Goal: Check status: Check status

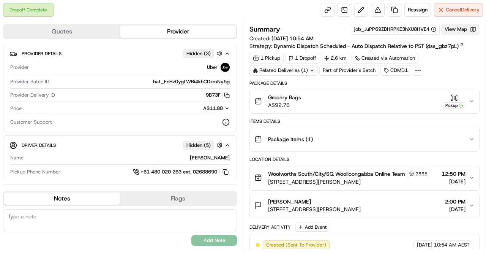
click at [454, 32] on button "View Map" at bounding box center [460, 29] width 38 height 11
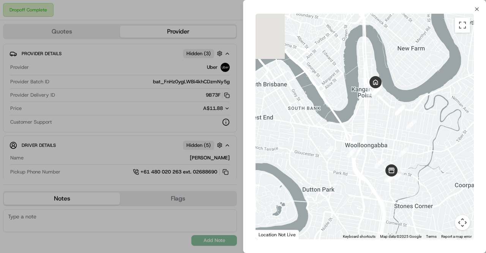
drag, startPoint x: 381, startPoint y: 35, endPoint x: 388, endPoint y: 103, distance: 68.4
click at [388, 103] on div at bounding box center [365, 126] width 218 height 225
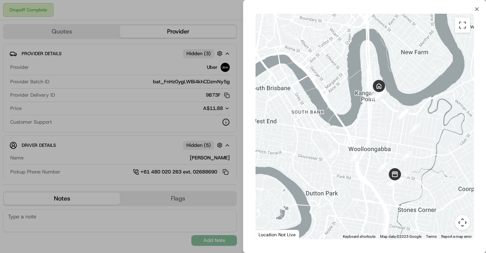
click at [461, 221] on button "Map camera controls" at bounding box center [462, 222] width 15 height 15
click at [443, 219] on button "Zoom out" at bounding box center [443, 222] width 15 height 15
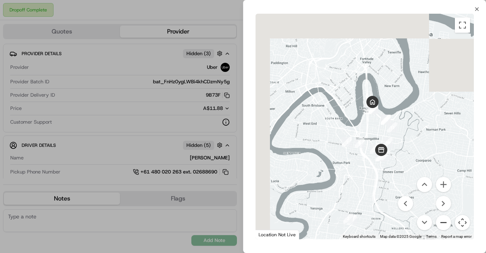
click at [443, 219] on button "Zoom out" at bounding box center [443, 222] width 15 height 15
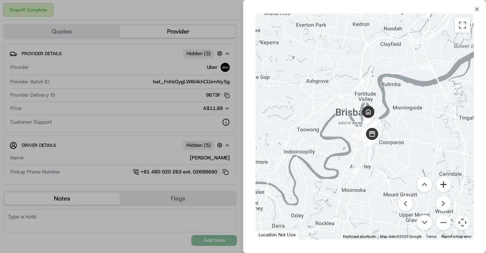
click at [442, 187] on button "Zoom in" at bounding box center [443, 184] width 15 height 15
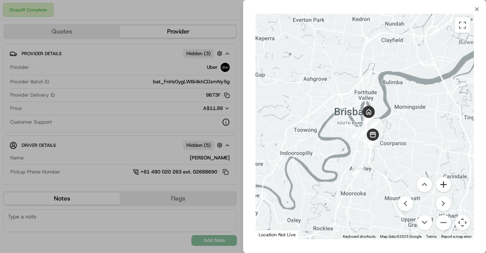
click at [442, 187] on button "Zoom in" at bounding box center [443, 184] width 15 height 15
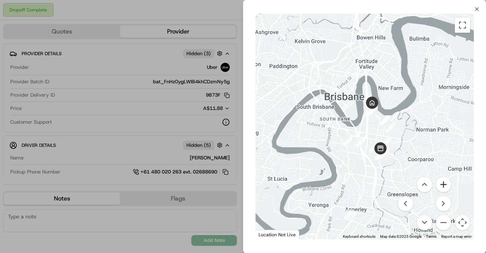
click at [442, 187] on button "Zoom in" at bounding box center [443, 184] width 15 height 15
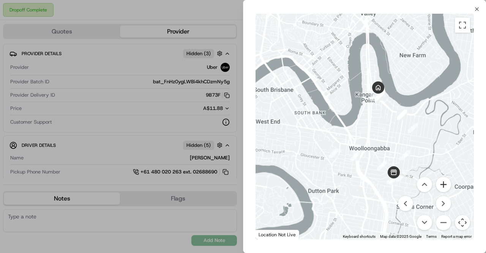
click at [442, 187] on button "Zoom in" at bounding box center [443, 184] width 15 height 15
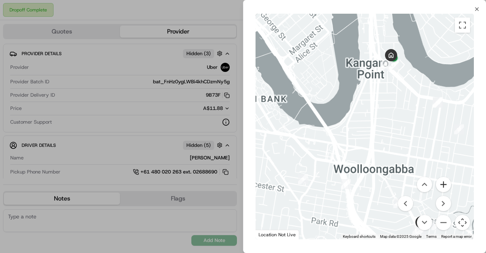
click at [442, 187] on button "Zoom in" at bounding box center [443, 184] width 15 height 15
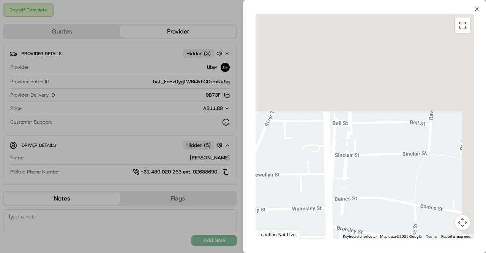
drag, startPoint x: 380, startPoint y: 31, endPoint x: 296, endPoint y: 181, distance: 172.3
click at [296, 181] on div at bounding box center [365, 126] width 218 height 225
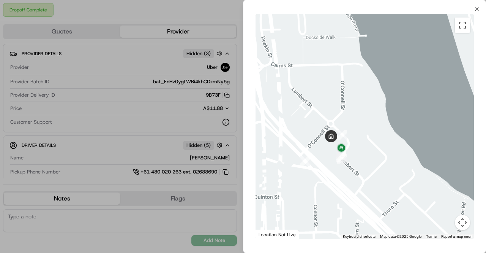
drag, startPoint x: 326, startPoint y: 125, endPoint x: 359, endPoint y: 69, distance: 65.1
click at [359, 69] on div at bounding box center [365, 126] width 218 height 225
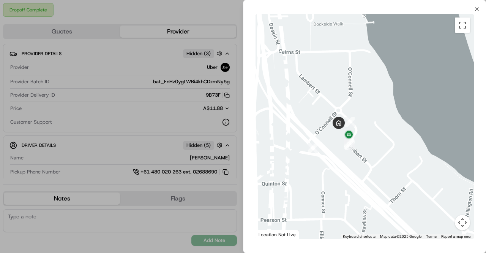
click at [464, 224] on button "Map camera controls" at bounding box center [462, 222] width 15 height 15
click at [444, 189] on button "Zoom in" at bounding box center [443, 184] width 15 height 15
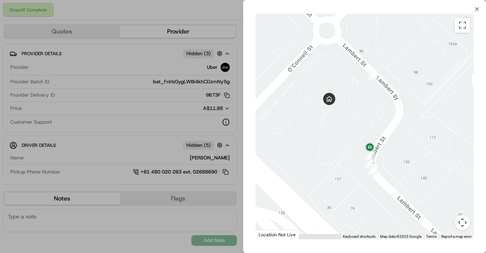
drag, startPoint x: 340, startPoint y: 160, endPoint x: 410, endPoint y: 127, distance: 78.0
click at [410, 127] on div at bounding box center [365, 126] width 218 height 225
click at [126, 80] on div at bounding box center [243, 126] width 486 height 253
